Goal: Information Seeking & Learning: Learn about a topic

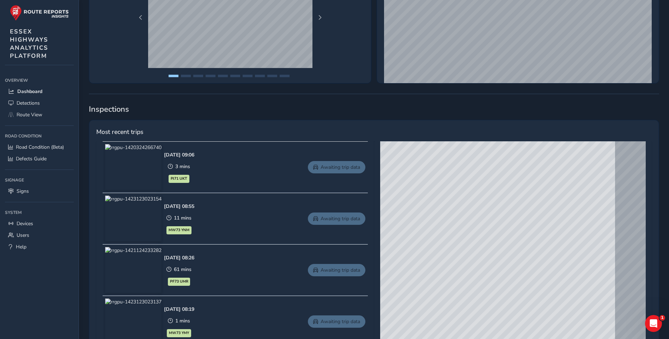
scroll to position [282, 0]
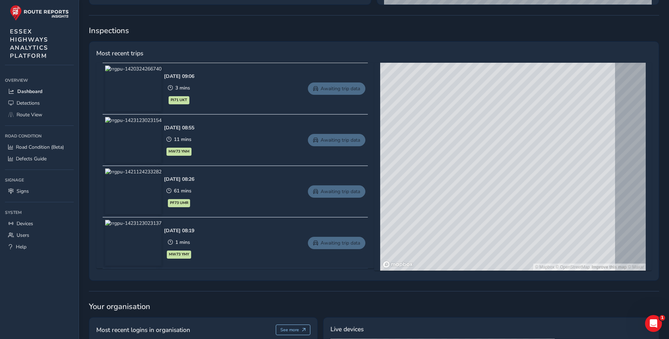
click at [472, 172] on div "© Mapbox © OpenStreetMap Improve this map © Maxar" at bounding box center [512, 167] width 265 height 208
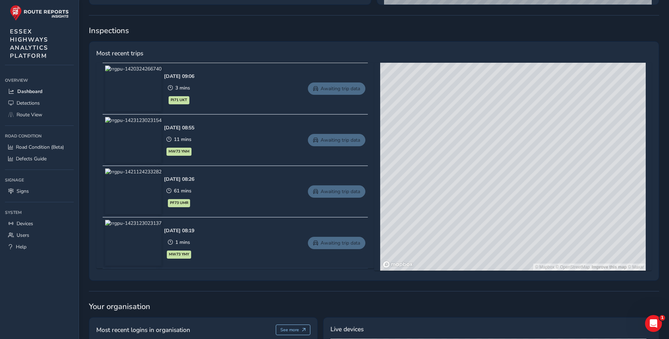
drag, startPoint x: 582, startPoint y: 141, endPoint x: 522, endPoint y: 177, distance: 70.2
click at [522, 177] on div "© Mapbox © OpenStreetMap Improve this map © Maxar" at bounding box center [512, 167] width 265 height 208
drag, startPoint x: 505, startPoint y: 165, endPoint x: 441, endPoint y: 169, distance: 63.9
click at [438, 169] on div "© Mapbox © OpenStreetMap Improve this map © Maxar" at bounding box center [512, 167] width 265 height 208
drag, startPoint x: 475, startPoint y: 181, endPoint x: 609, endPoint y: 173, distance: 134.9
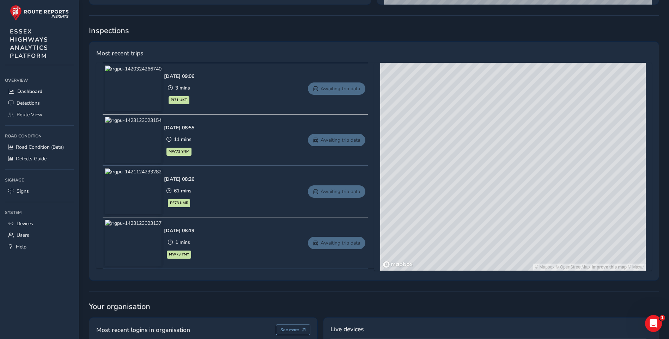
click at [624, 173] on div "© Mapbox © OpenStreetMap Improve this map © Maxar" at bounding box center [512, 167] width 265 height 208
drag, startPoint x: 533, startPoint y: 162, endPoint x: 518, endPoint y: 130, distance: 35.0
click at [518, 130] on div "© Mapbox © OpenStreetMap Improve this map © Maxar" at bounding box center [512, 167] width 265 height 208
drag, startPoint x: 495, startPoint y: 203, endPoint x: 494, endPoint y: 123, distance: 80.0
click at [494, 123] on div "© Mapbox © OpenStreetMap Improve this map © Maxar" at bounding box center [512, 167] width 265 height 208
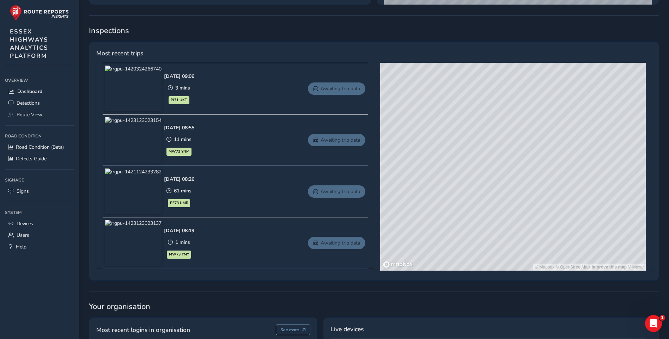
click at [477, 131] on div "© Mapbox © OpenStreetMap Improve this map © Maxar" at bounding box center [512, 167] width 265 height 208
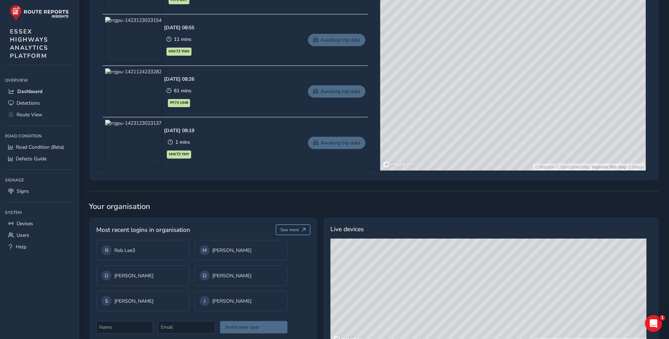
scroll to position [411, 0]
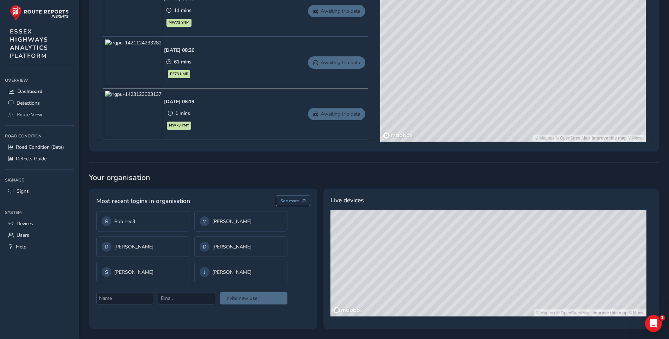
drag, startPoint x: 477, startPoint y: 231, endPoint x: 457, endPoint y: 248, distance: 26.5
click at [457, 247] on div "© Mapbox © OpenStreetMap Improve this map © Maxar" at bounding box center [488, 263] width 316 height 107
drag, startPoint x: 485, startPoint y: 266, endPoint x: 495, endPoint y: 226, distance: 41.5
click at [497, 226] on div "© Mapbox © OpenStreetMap Improve this map © Maxar" at bounding box center [488, 263] width 316 height 107
drag, startPoint x: 472, startPoint y: 256, endPoint x: 512, endPoint y: 239, distance: 43.6
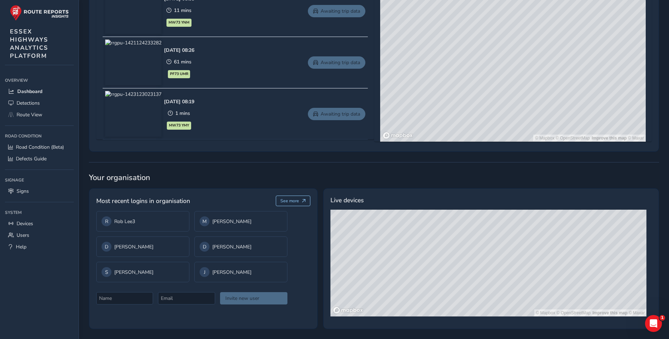
click at [512, 239] on div "© Mapbox © OpenStreetMap Improve this map © Maxar" at bounding box center [488, 263] width 316 height 107
drag, startPoint x: 448, startPoint y: 262, endPoint x: 451, endPoint y: 257, distance: 5.3
click at [435, 260] on div "© Mapbox © OpenStreetMap Improve this map © Maxar" at bounding box center [488, 263] width 316 height 107
drag, startPoint x: 504, startPoint y: 258, endPoint x: 466, endPoint y: 285, distance: 47.0
click at [466, 285] on div "© Mapbox © OpenStreetMap Improve this map © Maxar" at bounding box center [488, 263] width 316 height 107
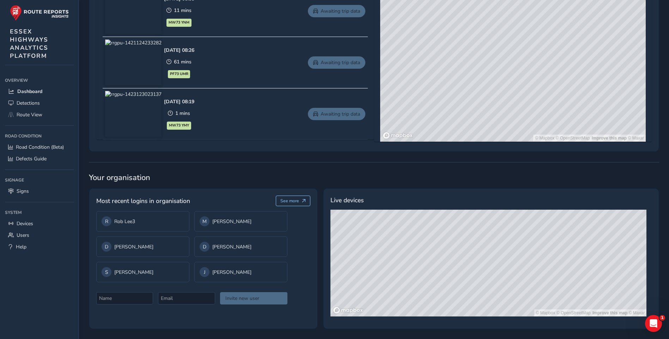
drag, startPoint x: 477, startPoint y: 287, endPoint x: 464, endPoint y: 268, distance: 22.8
click at [464, 269] on div "© Mapbox © OpenStreetMap Improve this map © Maxar" at bounding box center [488, 263] width 316 height 107
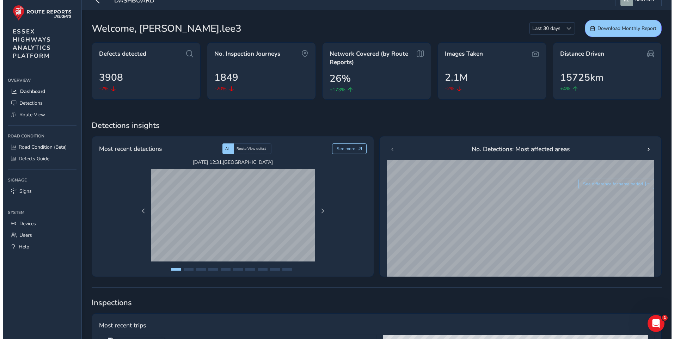
scroll to position [0, 0]
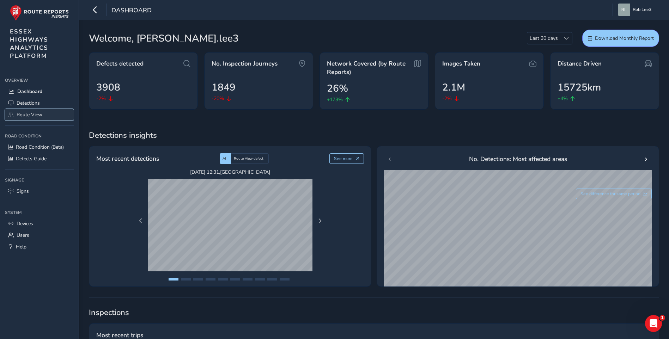
click at [27, 114] on span "Route View" at bounding box center [30, 114] width 26 height 7
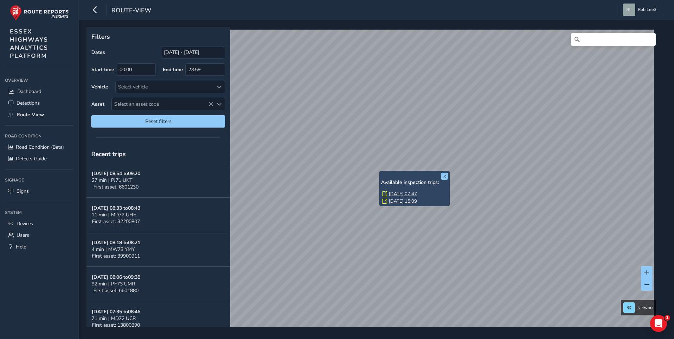
click at [381, 172] on div "x Available inspection trips: [DATE] 07:47 [DATE] 15:09" at bounding box center [414, 188] width 70 height 35
click at [409, 192] on link "[DATE] 07:47" at bounding box center [403, 194] width 28 height 6
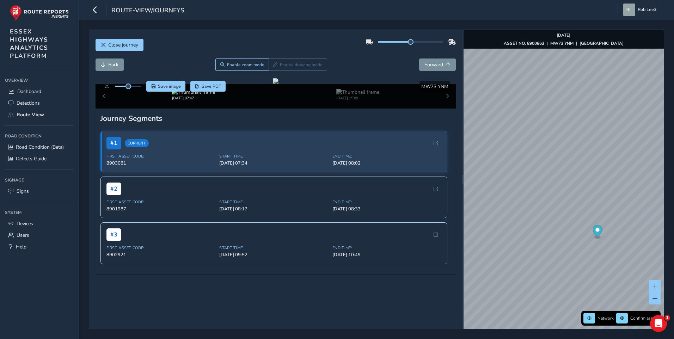
click at [106, 109] on div "[DATE] 07:47 [DATE] 15:09" at bounding box center [276, 96] width 361 height 25
click at [104, 109] on div "[DATE] 07:47 [DATE] 15:09" at bounding box center [276, 96] width 361 height 25
click at [188, 96] on img at bounding box center [193, 92] width 43 height 7
click at [189, 96] on img at bounding box center [193, 92] width 43 height 7
click at [342, 96] on img at bounding box center [357, 92] width 43 height 7
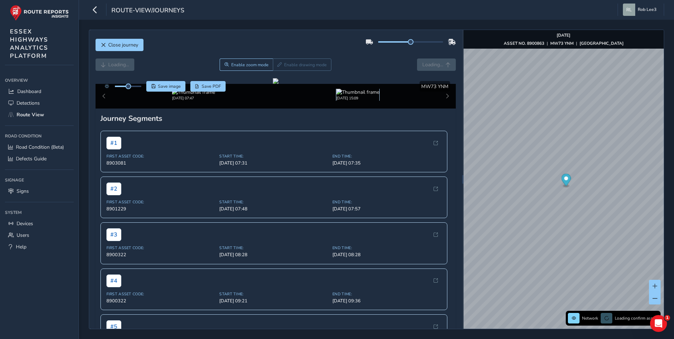
click at [347, 96] on img at bounding box center [357, 92] width 43 height 7
click at [180, 96] on img at bounding box center [193, 92] width 43 height 7
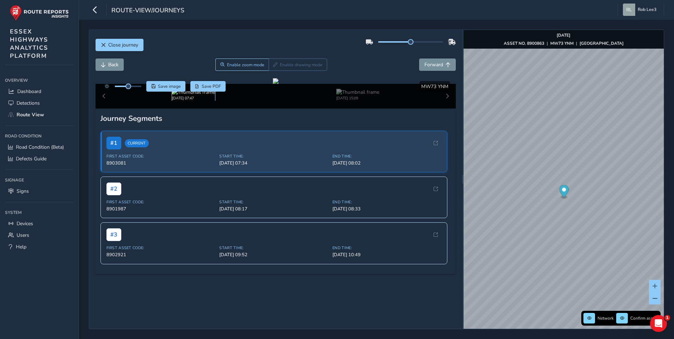
scroll to position [106, 0]
click at [255, 204] on span "Start Time:" at bounding box center [273, 201] width 109 height 5
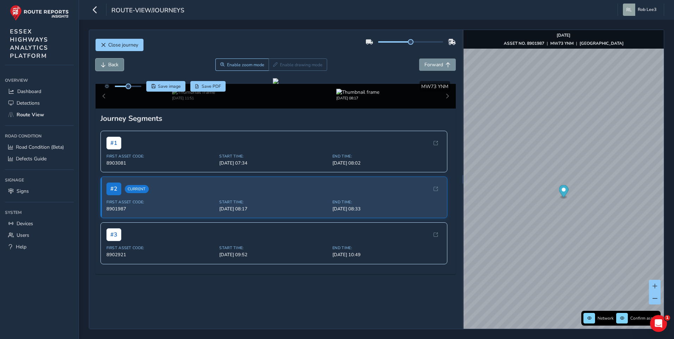
click at [109, 64] on span "Back" at bounding box center [113, 64] width 10 height 7
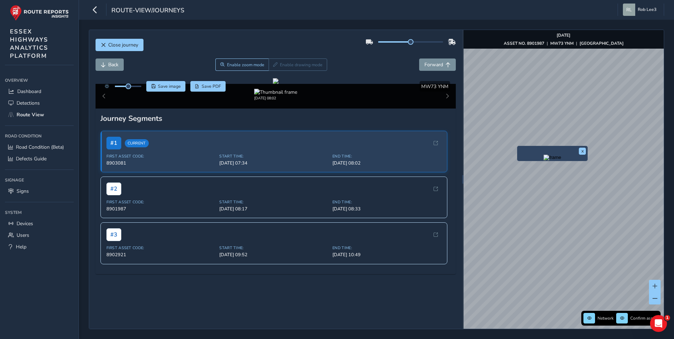
click at [519, 146] on div "x" at bounding box center [552, 153] width 70 height 15
drag, startPoint x: 529, startPoint y: 163, endPoint x: 534, endPoint y: 167, distance: 6.3
click at [544, 160] on img "Preview frame" at bounding box center [553, 158] width 18 height 6
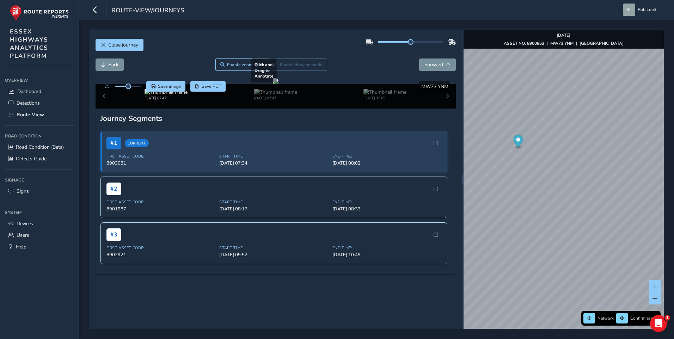
drag, startPoint x: 283, startPoint y: 195, endPoint x: 268, endPoint y: 189, distance: 16.4
click at [273, 84] on div at bounding box center [276, 81] width 6 height 6
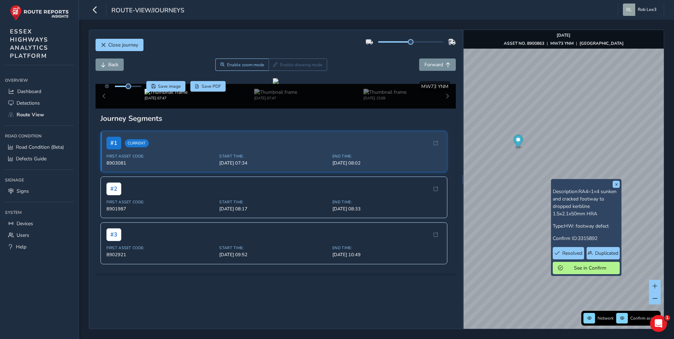
click at [106, 109] on div "[DATE] 07:47 [DATE] 07:47 [DATE] 15:09" at bounding box center [276, 96] width 361 height 25
click at [268, 96] on img at bounding box center [275, 92] width 43 height 7
click at [345, 96] on img at bounding box center [357, 92] width 43 height 7
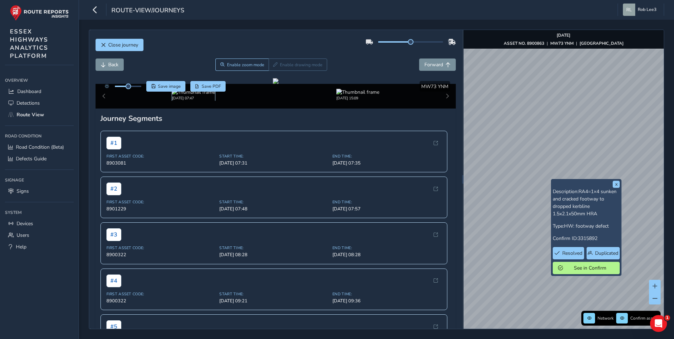
click at [197, 96] on img at bounding box center [193, 92] width 43 height 7
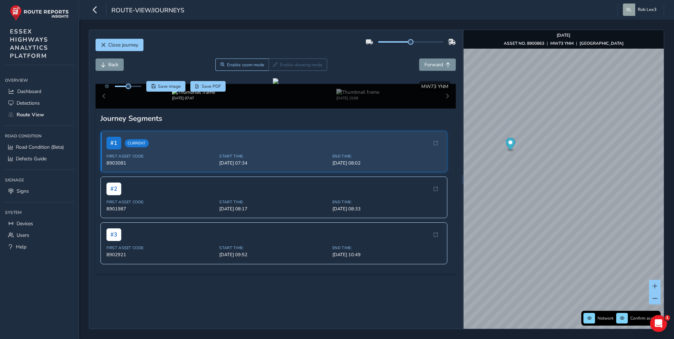
click at [104, 109] on div "[DATE] 07:47 [DATE] 15:09" at bounding box center [276, 96] width 361 height 25
click at [179, 96] on img at bounding box center [193, 92] width 43 height 7
click at [354, 96] on img at bounding box center [357, 92] width 43 height 7
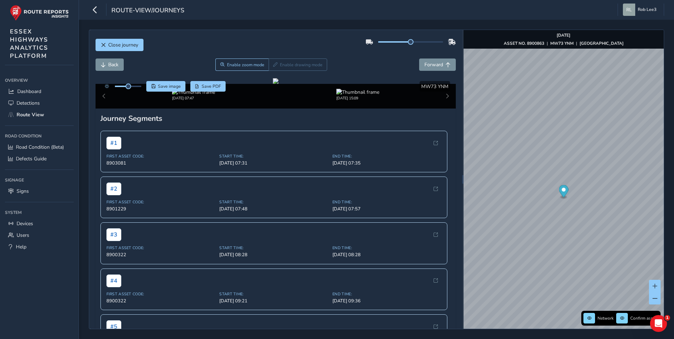
click at [282, 101] on div "[DATE] 15:09" at bounding box center [358, 95] width 164 height 12
click at [104, 109] on div "[DATE] 07:47 [DATE] 15:09" at bounding box center [276, 96] width 361 height 25
click at [577, 213] on div "x" at bounding box center [611, 219] width 70 height 15
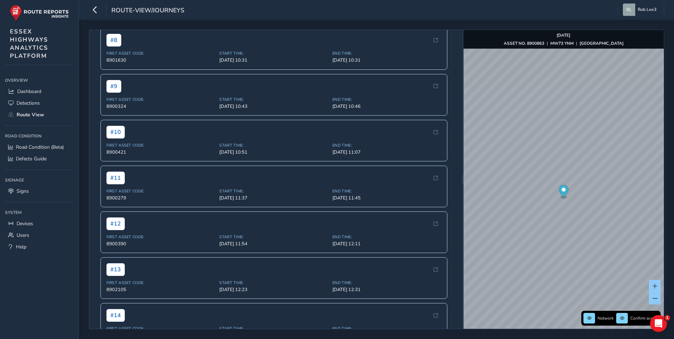
scroll to position [282, 0]
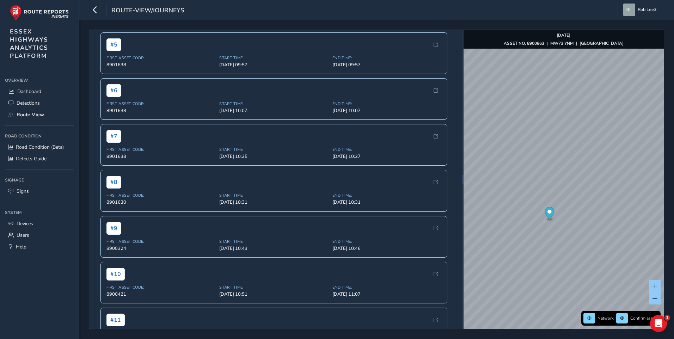
click at [454, 176] on div "Close journey Back Enable zoom mode Enable drawing mode Forward Click and Drag …" at bounding box center [376, 180] width 575 height 300
click at [508, 117] on div "x" at bounding box center [542, 122] width 70 height 15
click at [533, 130] on img "Preview frame" at bounding box center [542, 127] width 18 height 6
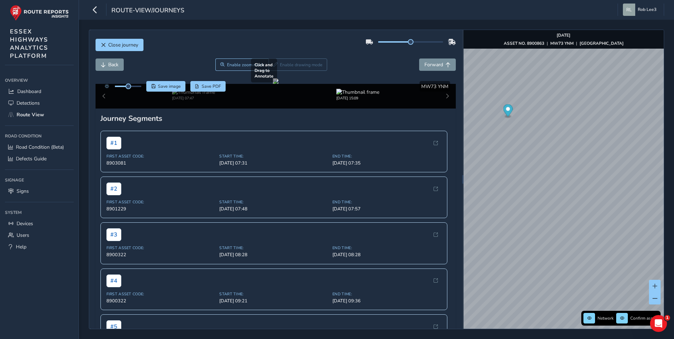
drag, startPoint x: 333, startPoint y: 173, endPoint x: 216, endPoint y: 181, distance: 116.9
click at [273, 84] on div at bounding box center [276, 81] width 6 height 6
drag, startPoint x: 406, startPoint y: 44, endPoint x: 393, endPoint y: 43, distance: 13.1
click at [392, 43] on span at bounding box center [395, 42] width 6 height 6
drag, startPoint x: 392, startPoint y: 44, endPoint x: 408, endPoint y: 42, distance: 15.9
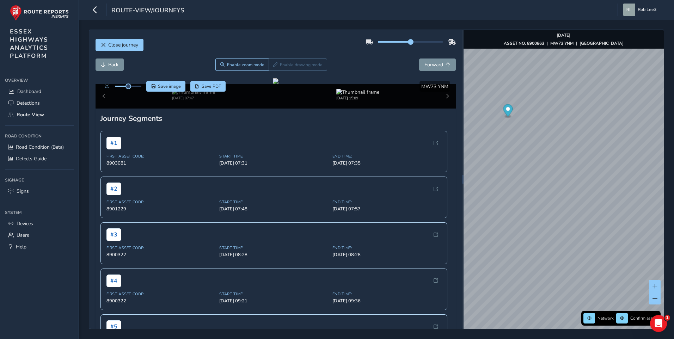
click at [408, 42] on span at bounding box center [411, 42] width 6 height 6
click at [408, 43] on span at bounding box center [411, 42] width 6 height 6
click at [113, 64] on span "Back" at bounding box center [113, 64] width 10 height 7
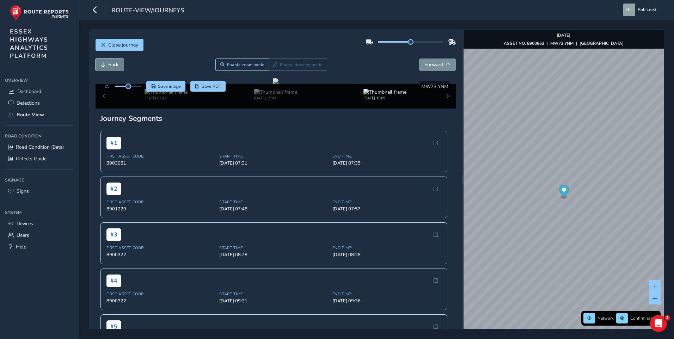
click at [113, 64] on span "Back" at bounding box center [113, 64] width 10 height 7
click at [114, 64] on span "Back" at bounding box center [113, 64] width 10 height 7
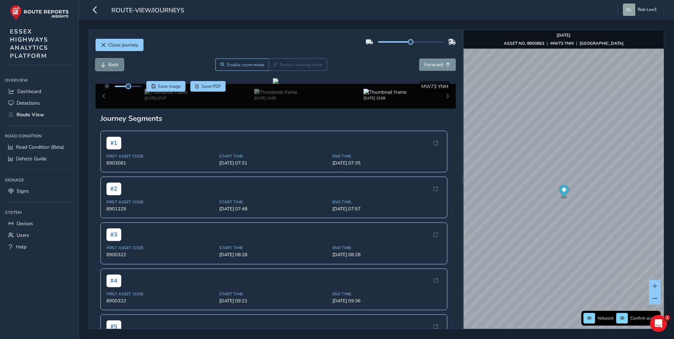
click at [114, 64] on span "Back" at bounding box center [113, 64] width 10 height 7
click at [435, 64] on span "Forward" at bounding box center [433, 64] width 19 height 7
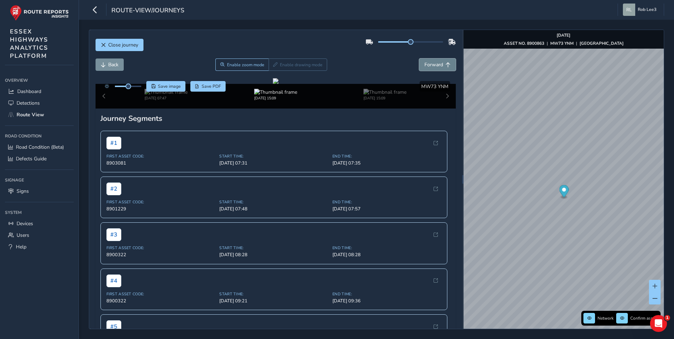
click at [435, 64] on span "Forward" at bounding box center [433, 64] width 19 height 7
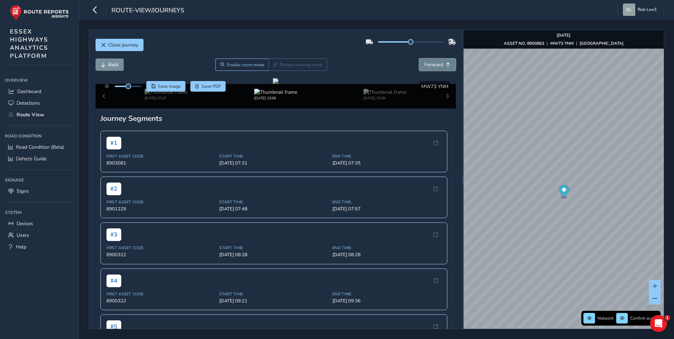
click at [435, 64] on span "Forward" at bounding box center [433, 64] width 19 height 7
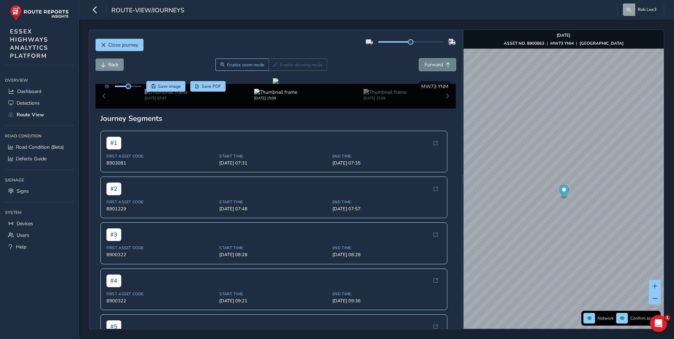
click at [435, 64] on span "Forward" at bounding box center [433, 64] width 19 height 7
click at [190, 96] on img at bounding box center [193, 92] width 43 height 7
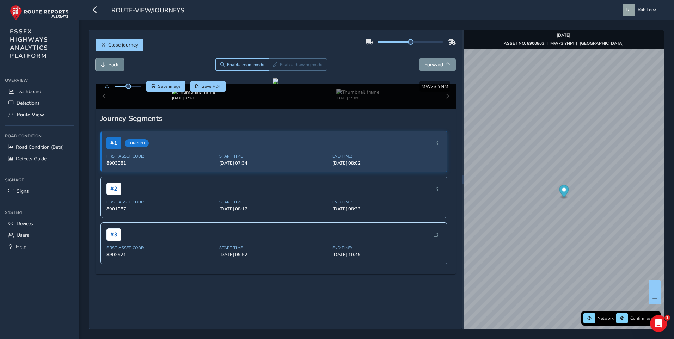
click at [102, 62] on span "Back" at bounding box center [103, 64] width 5 height 5
click at [103, 62] on span "Back" at bounding box center [103, 64] width 5 height 5
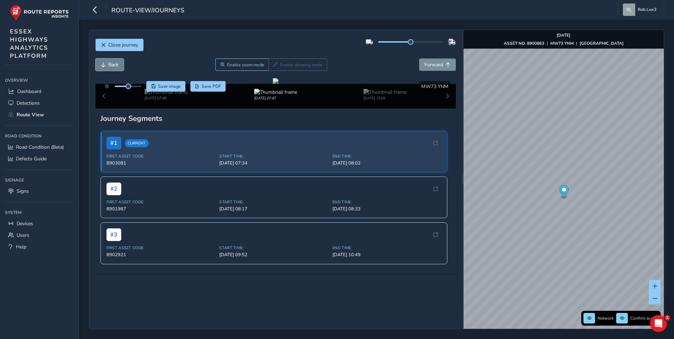
click at [103, 62] on span "Back" at bounding box center [103, 64] width 5 height 5
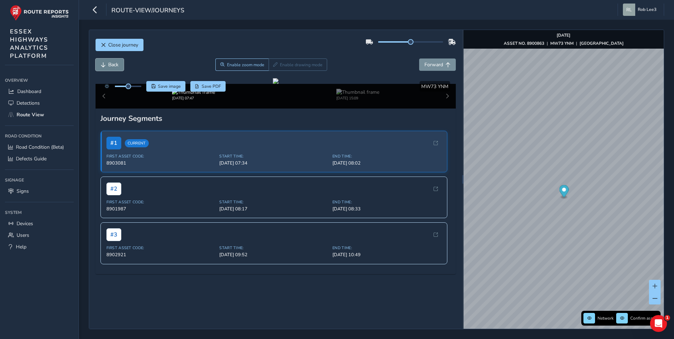
click at [103, 62] on span "Back" at bounding box center [103, 64] width 5 height 5
click at [109, 63] on span "Back" at bounding box center [113, 64] width 10 height 7
click at [434, 65] on span "Forward" at bounding box center [433, 64] width 19 height 7
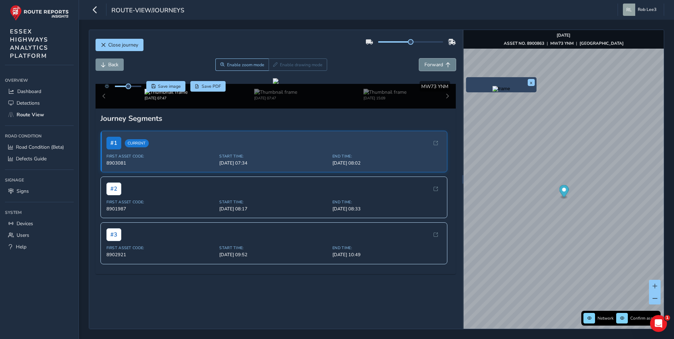
click at [434, 65] on span "Forward" at bounding box center [433, 64] width 19 height 7
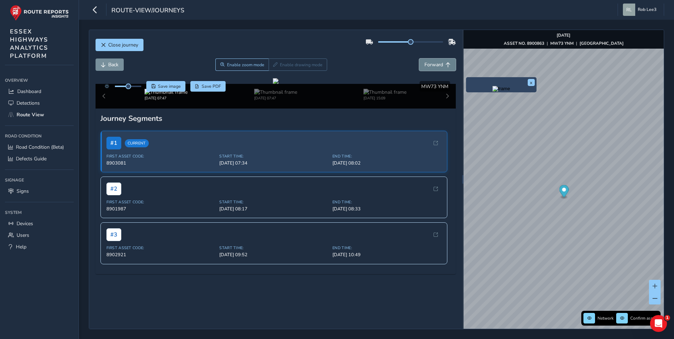
click at [434, 65] on span "Forward" at bounding box center [433, 64] width 19 height 7
click at [434, 66] on span "Forward" at bounding box center [433, 64] width 19 height 7
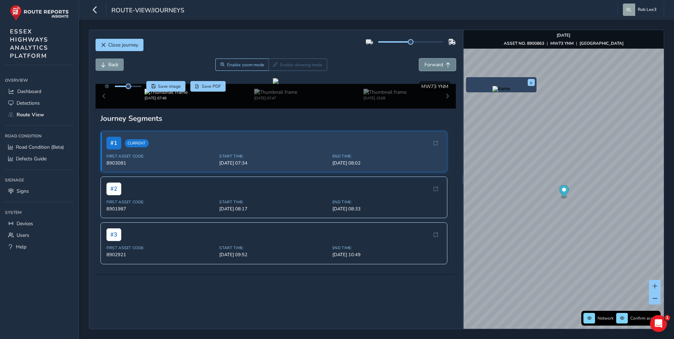
click at [434, 66] on span "Forward" at bounding box center [433, 64] width 19 height 7
click at [105, 64] on span "Back" at bounding box center [103, 64] width 5 height 5
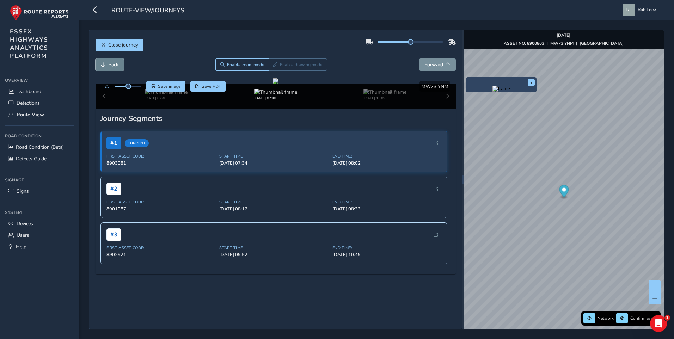
click at [105, 64] on span "Back" at bounding box center [103, 64] width 5 height 5
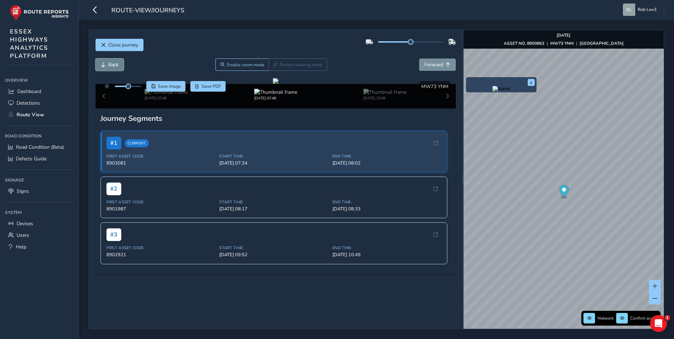
click at [105, 64] on span "Back" at bounding box center [103, 64] width 5 height 5
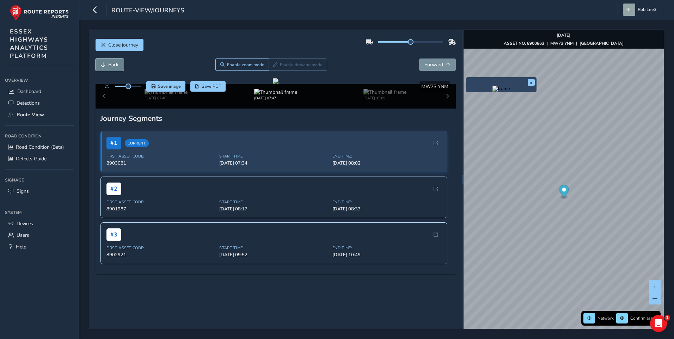
click at [105, 64] on span "Back" at bounding box center [103, 64] width 5 height 5
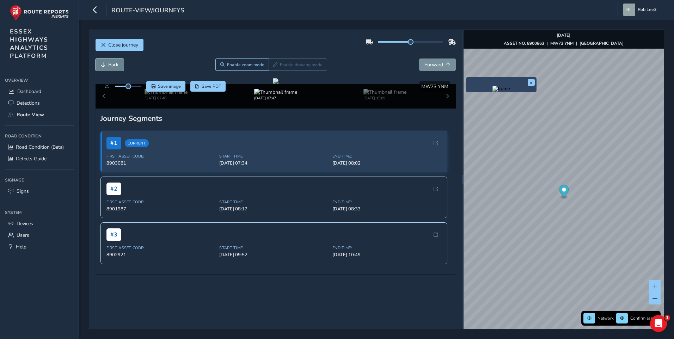
click at [105, 64] on span "Back" at bounding box center [103, 64] width 5 height 5
click at [441, 109] on div "[DATE] 07:47 [DATE] 15:09" at bounding box center [276, 96] width 361 height 25
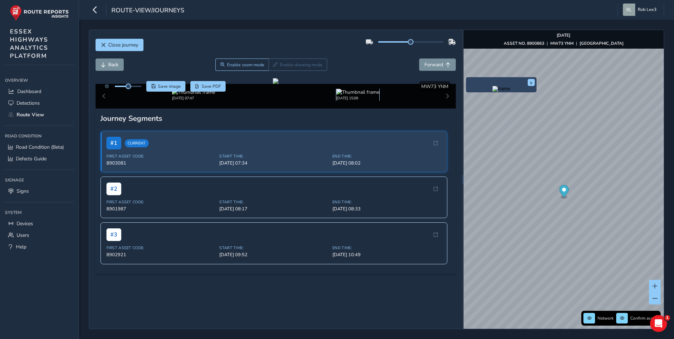
click at [358, 96] on img at bounding box center [357, 92] width 43 height 7
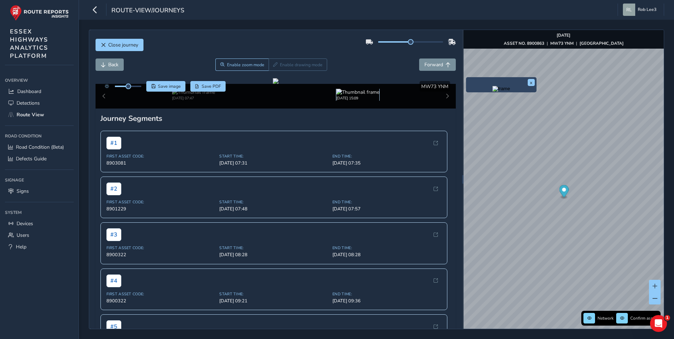
click at [355, 96] on img at bounding box center [357, 92] width 43 height 7
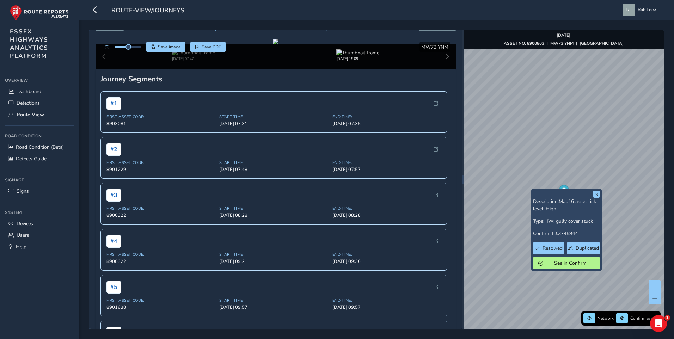
scroll to position [20, 0]
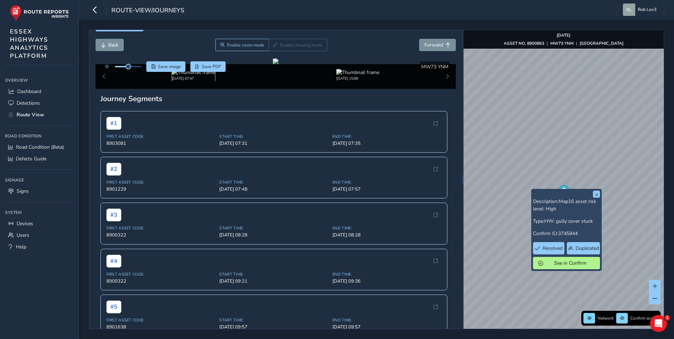
click at [200, 76] on img at bounding box center [193, 72] width 43 height 7
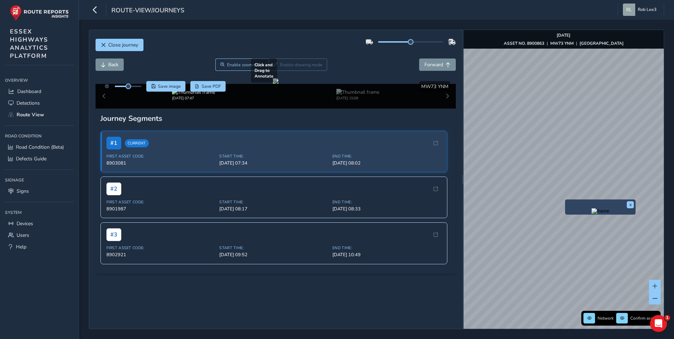
click at [273, 84] on div at bounding box center [276, 81] width 6 height 6
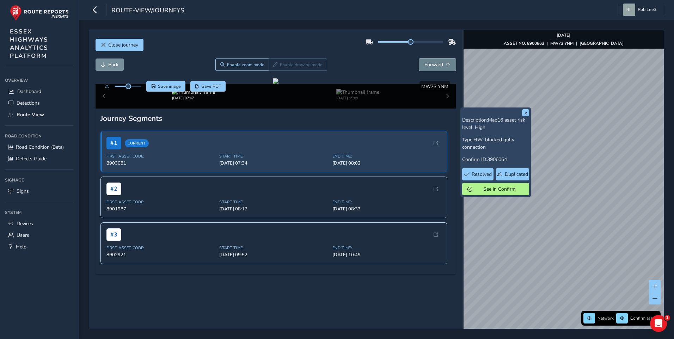
click at [446, 62] on span "Forward" at bounding box center [448, 64] width 5 height 5
click at [439, 59] on button "Forward" at bounding box center [437, 65] width 37 height 12
click at [111, 59] on button "Back" at bounding box center [110, 65] width 28 height 12
click at [438, 59] on button "Forward" at bounding box center [437, 65] width 37 height 12
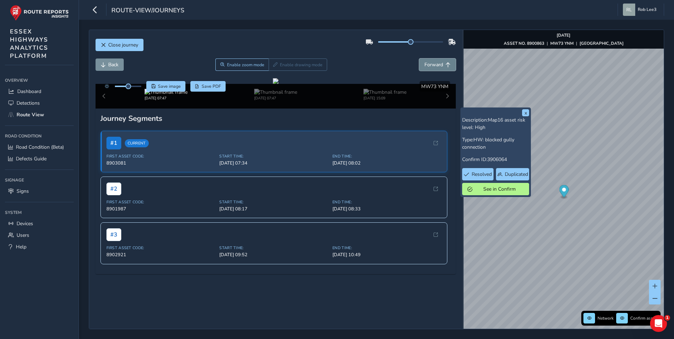
click at [438, 59] on button "Forward" at bounding box center [437, 65] width 37 height 12
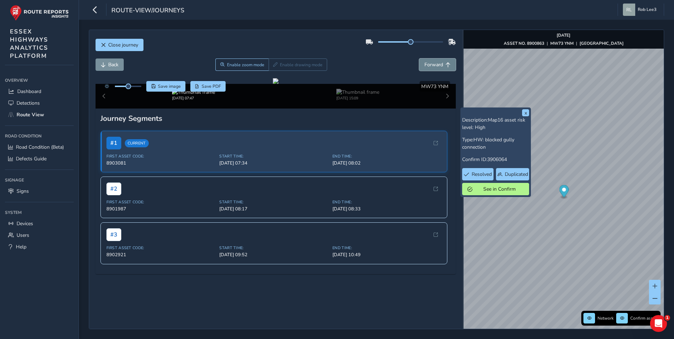
click at [435, 61] on span "Forward" at bounding box center [433, 64] width 19 height 7
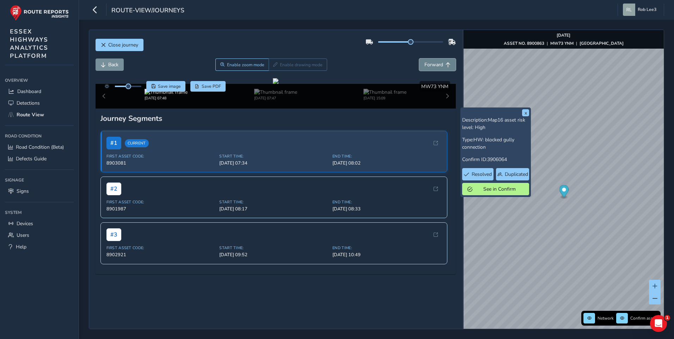
click at [435, 61] on span "Forward" at bounding box center [433, 64] width 19 height 7
click at [105, 62] on span "Back" at bounding box center [103, 64] width 5 height 5
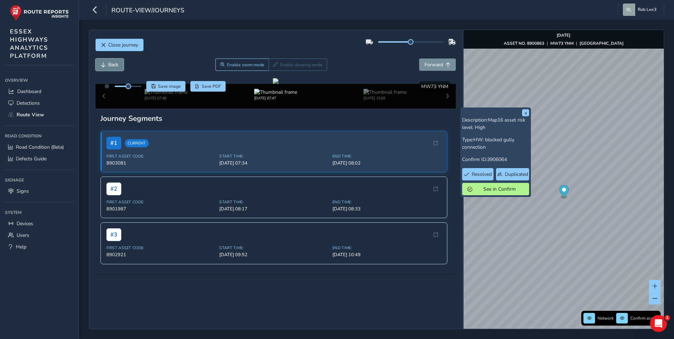
click at [105, 62] on span "Back" at bounding box center [103, 64] width 5 height 5
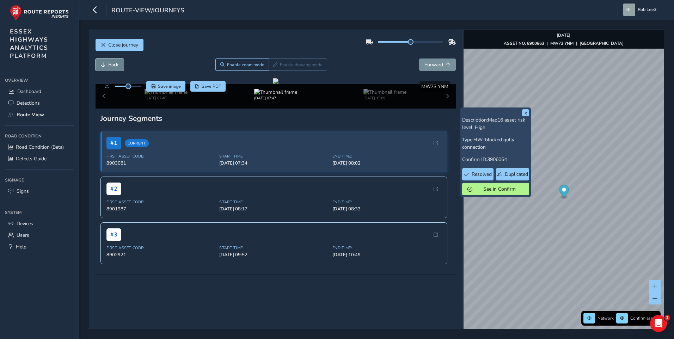
click at [105, 62] on span "Back" at bounding box center [103, 64] width 5 height 5
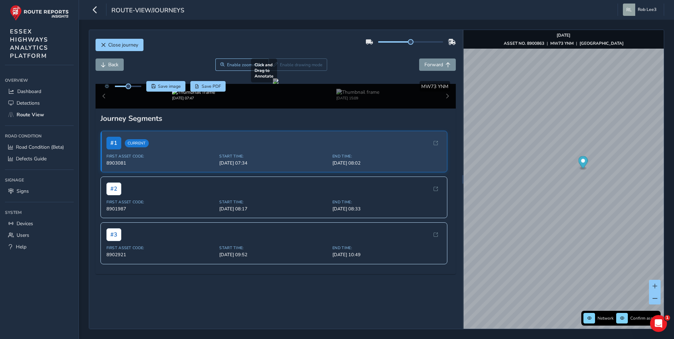
click at [278, 84] on div at bounding box center [276, 81] width 6 height 6
